Goal: Task Accomplishment & Management: Use online tool/utility

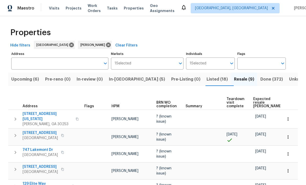
click at [126, 78] on span "In-reno (5)" at bounding box center [137, 79] width 56 height 7
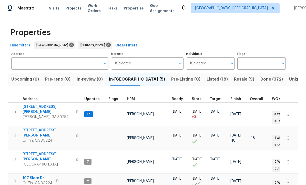
scroll to position [4, 0]
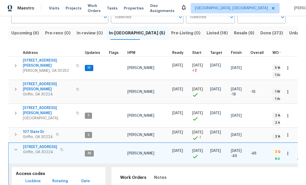
scroll to position [49, 0]
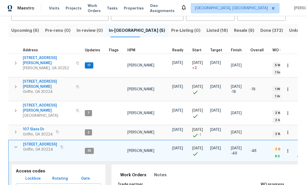
click at [34, 176] on span "Lockbox" at bounding box center [32, 179] width 15 height 6
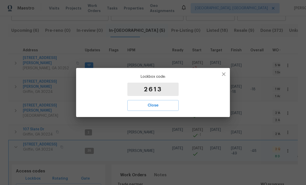
click at [156, 107] on span "Close" at bounding box center [153, 105] width 40 height 7
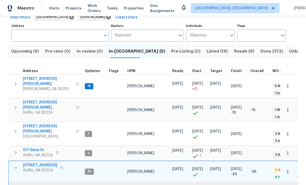
scroll to position [26, 0]
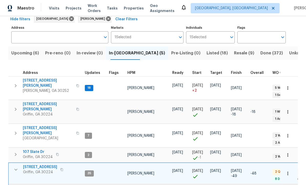
click at [207, 52] on span "Listed (18)" at bounding box center [217, 53] width 21 height 7
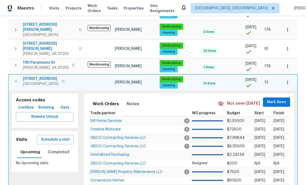
scroll to position [101, 0]
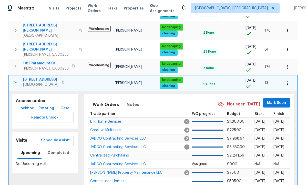
click at [15, 79] on icon "button" at bounding box center [16, 82] width 6 height 6
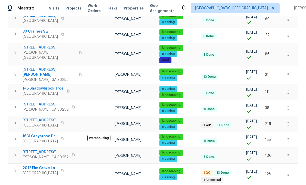
scroll to position [182, 0]
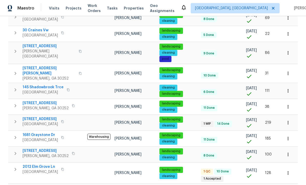
click at [42, 164] on span "2012 Elm Grove Ln" at bounding box center [40, 166] width 35 height 5
click at [14, 166] on icon "button" at bounding box center [15, 169] width 6 height 6
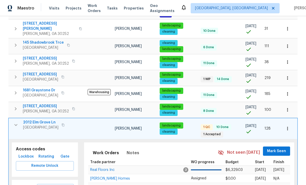
scroll to position [228, 0]
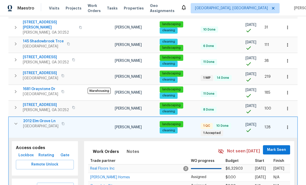
click at [63, 184] on span "Schedule a visit" at bounding box center [55, 187] width 29 height 6
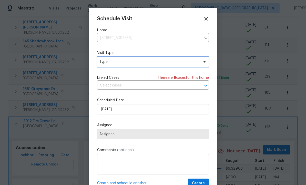
click at [124, 63] on span "Type" at bounding box center [150, 61] width 100 height 5
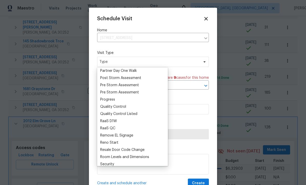
scroll to position [0, 0]
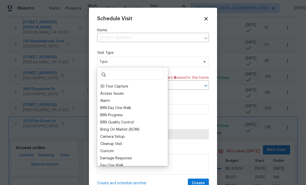
click at [132, 114] on div "BRN Progress" at bounding box center [133, 115] width 68 height 7
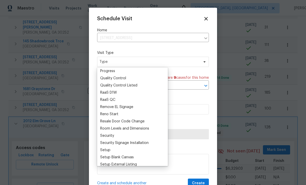
scroll to position [348, 0]
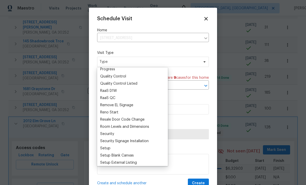
click at [132, 84] on div "Quality Control Listed" at bounding box center [118, 83] width 37 height 5
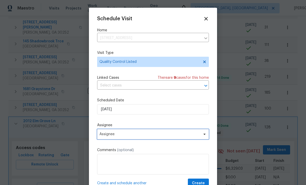
click at [143, 135] on span "Assignee" at bounding box center [150, 134] width 101 height 4
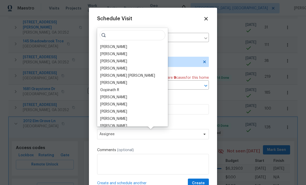
click at [127, 47] on div "[PERSON_NAME]" at bounding box center [133, 46] width 68 height 7
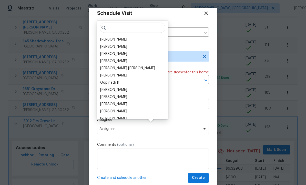
scroll to position [10, 0]
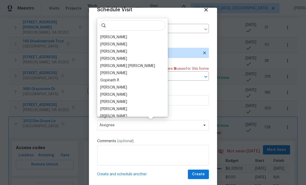
click at [122, 38] on div "[PERSON_NAME]" at bounding box center [113, 37] width 27 height 5
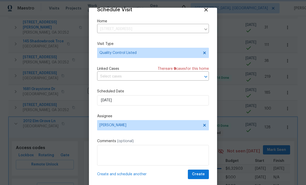
scroll to position [10, 0]
click at [203, 174] on span "Create" at bounding box center [198, 174] width 13 height 6
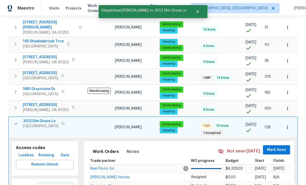
click at [16, 121] on icon "button" at bounding box center [16, 124] width 6 height 6
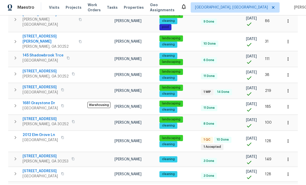
scroll to position [17, 0]
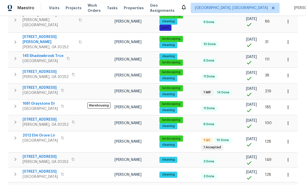
click at [34, 133] on span "2012 Elm Grove Ln" at bounding box center [40, 135] width 35 height 5
click at [39, 133] on span "2012 Elm Grove Ln" at bounding box center [40, 135] width 35 height 5
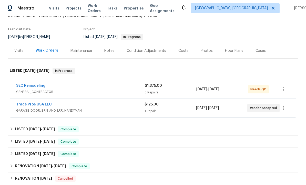
scroll to position [35, 0]
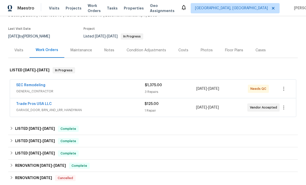
click at [39, 84] on link "SEC Remodeling" at bounding box center [30, 85] width 29 height 4
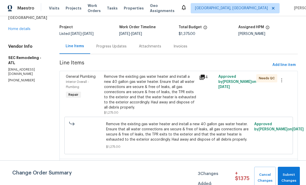
scroll to position [32, 0]
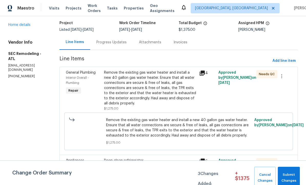
click at [163, 93] on div "Remove the existing gas water heater and install a new 40 gallon gas water heat…" at bounding box center [150, 88] width 92 height 36
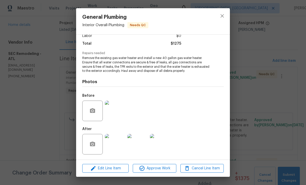
scroll to position [39, 0]
click at [109, 168] on span "Edit Line Item" at bounding box center [105, 168] width 43 height 6
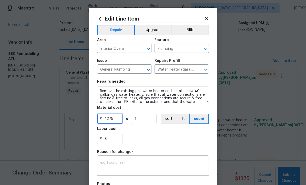
click at [114, 120] on input "1275" at bounding box center [110, 119] width 26 height 10
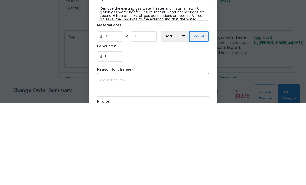
scroll to position [17, 0]
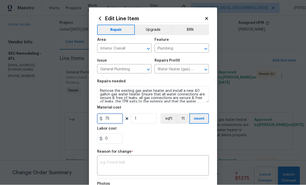
type input "75"
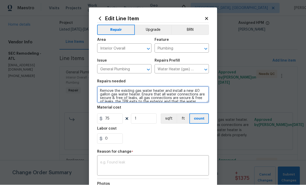
click at [202, 101] on textarea "Remove the existing gas water heater and install a new 40 gallon gas water heat…" at bounding box center [153, 94] width 112 height 16
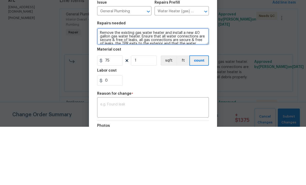
scroll to position [1, 0]
click at [199, 86] on textarea "Remove the existing gas water heater and install a new 40 gallon gas water heat…" at bounding box center [153, 94] width 112 height 16
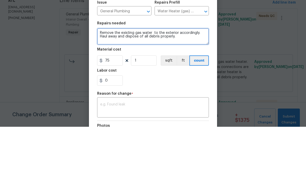
click at [189, 86] on textarea "Remove the existing gas water to the exterior accordingly. Haul away and dispos…" at bounding box center [153, 94] width 112 height 16
type textarea "Remove"
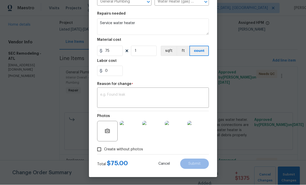
scroll to position [69, 0]
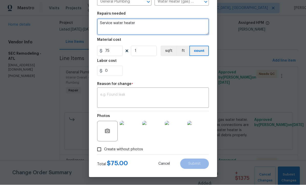
type textarea "Service water heater"
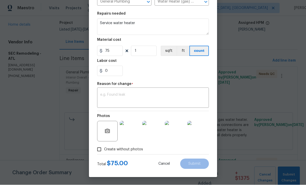
click at [119, 98] on textarea at bounding box center [153, 98] width 106 height 11
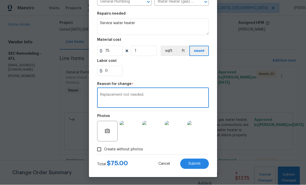
type textarea "Replacement not needed."
click at [196, 161] on button "Submit" at bounding box center [194, 164] width 29 height 10
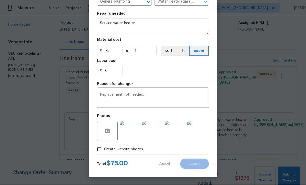
type textarea "Remove the existing gas water heater and install a new 40 gallon gas water heat…"
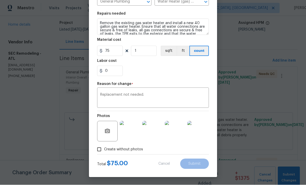
type input "1275"
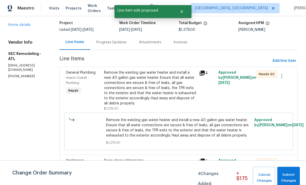
scroll to position [0, 0]
click at [290, 177] on span "Submit Changes" at bounding box center [288, 178] width 17 height 12
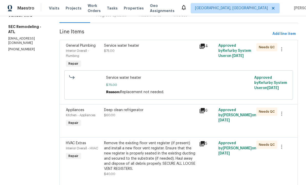
scroll to position [58, 0]
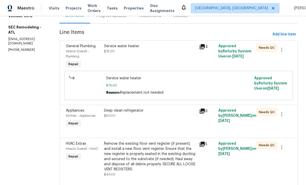
click at [139, 58] on div "Service water heater $75.00" at bounding box center [150, 56] width 95 height 29
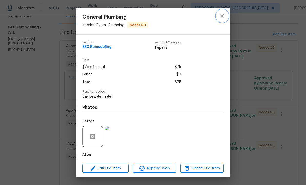
click at [224, 18] on icon "close" at bounding box center [222, 16] width 6 height 6
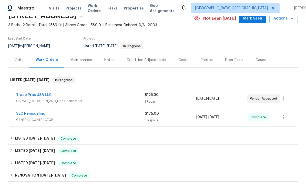
scroll to position [26, 0]
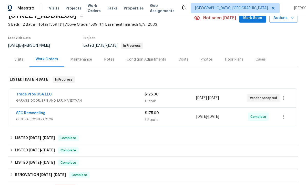
click at [43, 93] on link "Trade Pros USA LLC" at bounding box center [34, 95] width 36 height 4
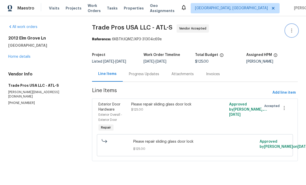
click at [292, 33] on icon "button" at bounding box center [292, 30] width 6 height 6
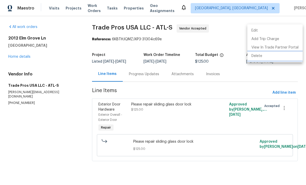
click at [264, 57] on li "Delete" at bounding box center [275, 56] width 55 height 8
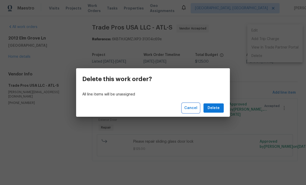
click at [193, 108] on span "Cancel" at bounding box center [191, 108] width 13 height 6
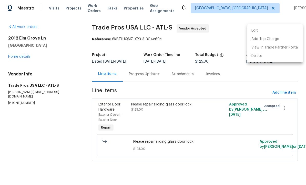
click at [146, 75] on div at bounding box center [153, 92] width 306 height 185
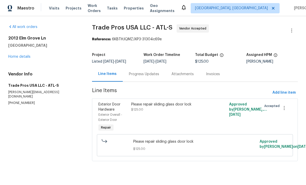
click at [145, 73] on div "Progress Updates" at bounding box center [144, 74] width 30 height 5
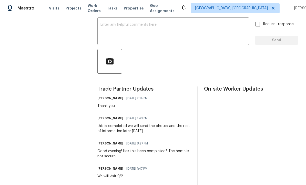
scroll to position [67, 0]
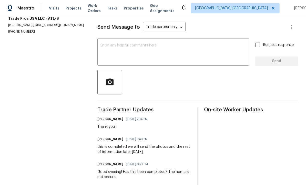
click at [132, 43] on div "x ​" at bounding box center [174, 53] width 152 height 26
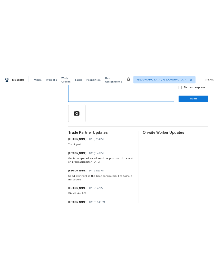
scroll to position [93, 0]
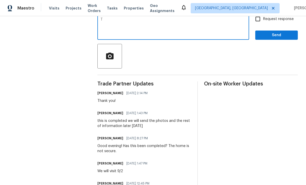
click at [118, 24] on textarea "T" at bounding box center [174, 27] width 146 height 18
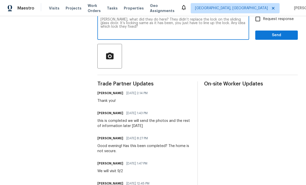
type textarea "Trevor, what did they do here? They didn’t replace the lock on the sliding glas…"
click at [259, 20] on input "Request response" at bounding box center [258, 19] width 11 height 11
checkbox input "true"
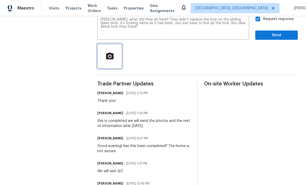
click at [113, 56] on icon "button" at bounding box center [109, 56] width 9 height 9
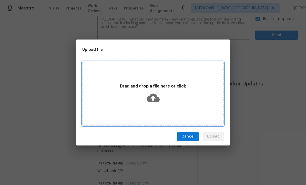
click at [152, 93] on icon at bounding box center [153, 97] width 13 height 13
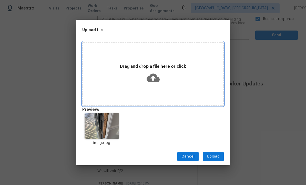
click at [153, 74] on icon at bounding box center [153, 78] width 13 height 9
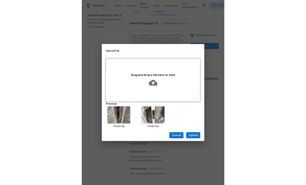
scroll to position [54, 0]
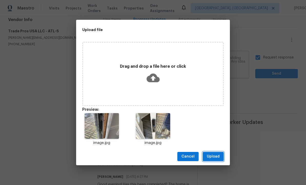
click at [216, 156] on span "Upload" at bounding box center [213, 156] width 13 height 6
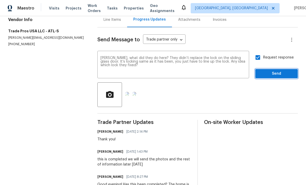
click at [275, 74] on span "Send" at bounding box center [277, 74] width 34 height 6
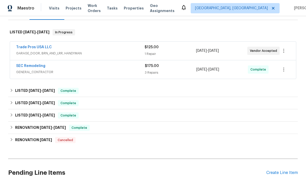
scroll to position [74, 0]
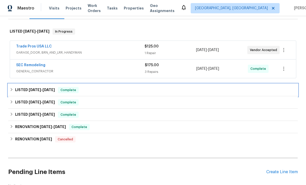
click at [53, 92] on h6 "LISTED 8/7/25 - 8/15/25" at bounding box center [35, 90] width 40 height 6
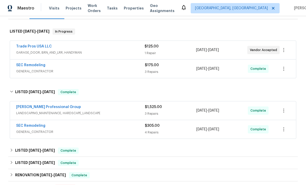
click at [58, 107] on link "[PERSON_NAME] Professional Group" at bounding box center [48, 107] width 65 height 4
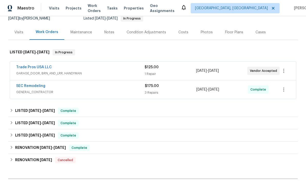
scroll to position [54, 0]
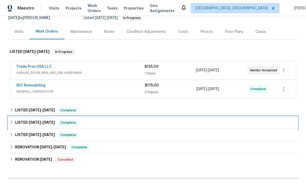
click at [47, 123] on span "[DATE]" at bounding box center [49, 123] width 12 height 4
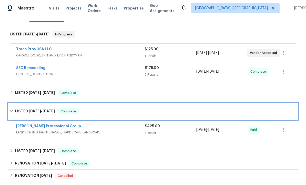
scroll to position [74, 0]
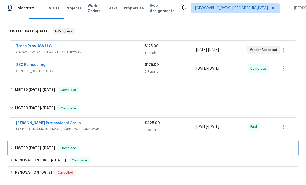
click at [45, 148] on span "[DATE]" at bounding box center [49, 148] width 12 height 4
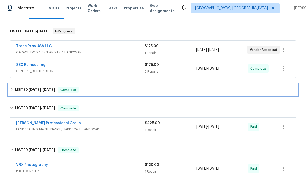
click at [45, 90] on span "[DATE]" at bounding box center [49, 90] width 12 height 4
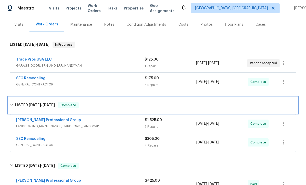
scroll to position [60, 0]
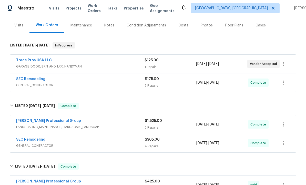
click at [58, 120] on link "[PERSON_NAME] Professional Group" at bounding box center [48, 121] width 65 height 4
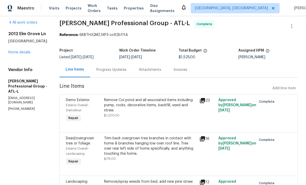
scroll to position [3, 0]
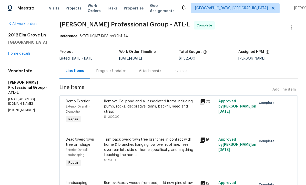
click at [143, 101] on div "Remove Coi pond and all associated items including pump, rocks, decorative item…" at bounding box center [150, 106] width 92 height 15
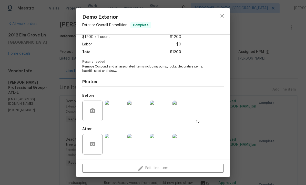
scroll to position [31, 0]
click at [118, 110] on img at bounding box center [115, 111] width 21 height 21
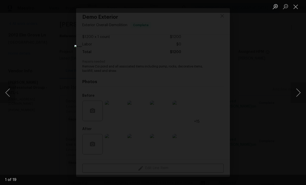
click at [297, 95] on button "Next image" at bounding box center [298, 92] width 15 height 21
click at [296, 94] on button "Next image" at bounding box center [298, 92] width 15 height 21
click at [296, 96] on button "Next image" at bounding box center [298, 92] width 15 height 21
click at [296, 95] on button "Next image" at bounding box center [298, 92] width 15 height 21
click at [294, 98] on button "Next image" at bounding box center [298, 92] width 15 height 21
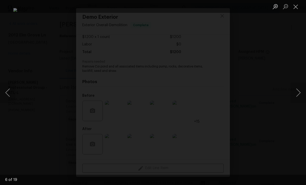
click at [294, 98] on button "Next image" at bounding box center [298, 92] width 15 height 21
click at [295, 97] on button "Next image" at bounding box center [298, 92] width 15 height 21
click at [295, 96] on button "Next image" at bounding box center [298, 92] width 15 height 21
click at [294, 95] on button "Next image" at bounding box center [298, 92] width 15 height 21
click at [293, 95] on button "Next image" at bounding box center [298, 92] width 15 height 21
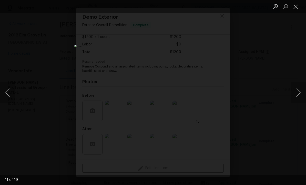
click at [293, 95] on button "Next image" at bounding box center [298, 92] width 15 height 21
click at [297, 7] on button "Close lightbox" at bounding box center [296, 6] width 10 height 9
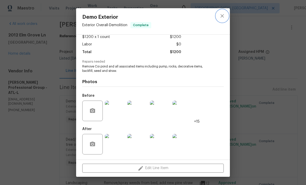
click at [224, 16] on icon "close" at bounding box center [222, 16] width 6 height 6
